Goal: Information Seeking & Learning: Learn about a topic

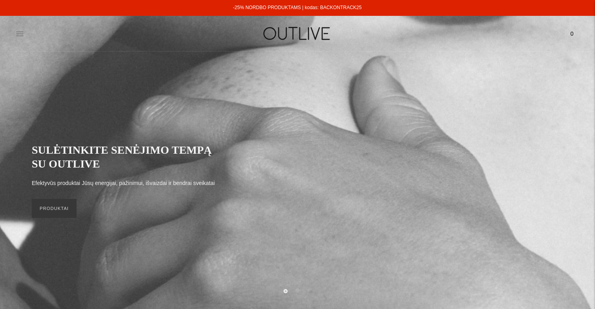
click at [20, 34] on icon at bounding box center [19, 34] width 7 height 4
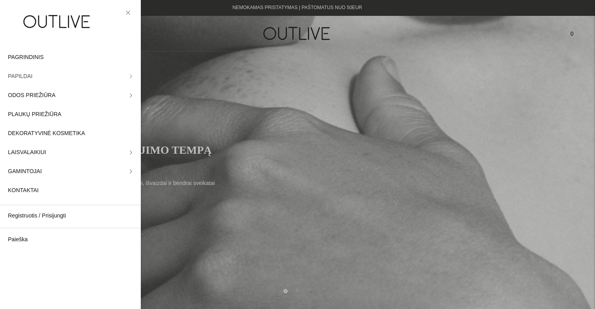
click at [131, 76] on icon at bounding box center [131, 77] width 2 height 4
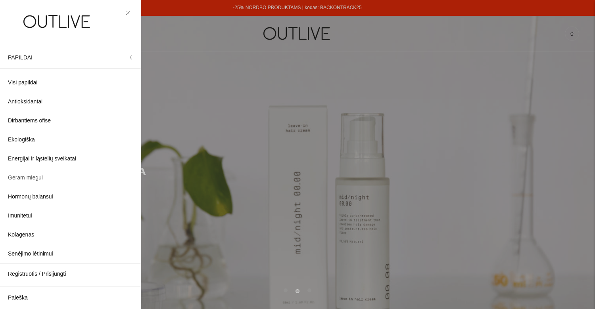
click at [19, 178] on span "Geram miegui" at bounding box center [25, 178] width 35 height 10
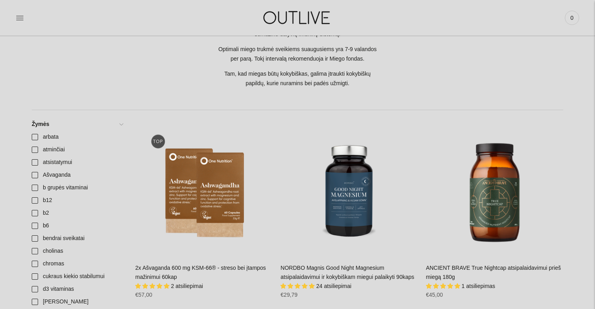
scroll to position [226, 0]
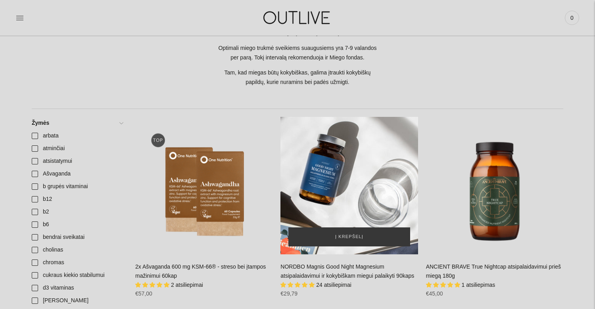
click at [345, 168] on div "NORDBO Magnis Good Night Magnesium atsipalaidavimui ir kokybiškam miegui palaik…" at bounding box center [348, 185] width 137 height 137
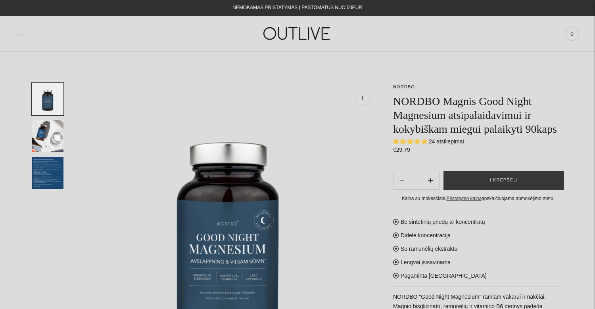
click at [17, 30] on icon at bounding box center [20, 34] width 8 height 8
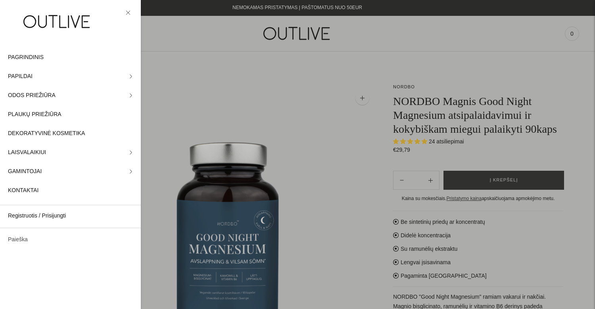
click at [24, 237] on link "Paieška" at bounding box center [70, 239] width 141 height 19
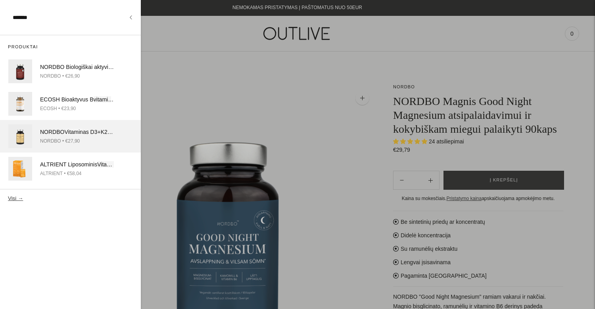
type input "*******"
click at [71, 133] on span "Vitamin" at bounding box center [73, 132] width 18 height 6
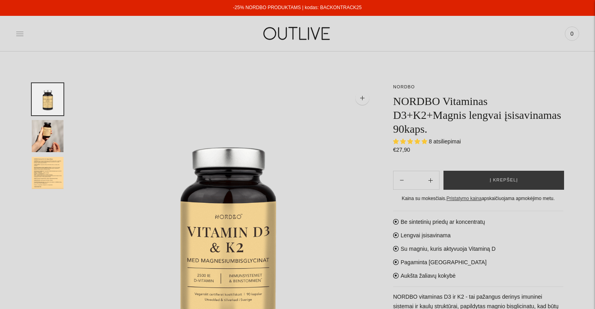
click at [21, 32] on icon at bounding box center [19, 34] width 7 height 4
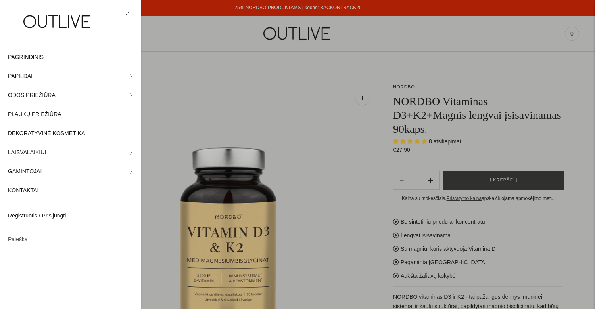
click at [34, 241] on link "Paieška" at bounding box center [70, 239] width 141 height 19
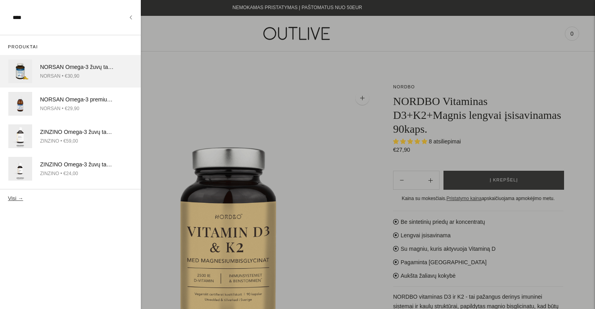
type input "****"
click at [50, 68] on div "NORSAN Omega-3 žuvų taukai uždegimo mažinimui bei imunitetui kapsulės 120 vnt." at bounding box center [77, 68] width 74 height 10
